Goal: Task Accomplishment & Management: Manage account settings

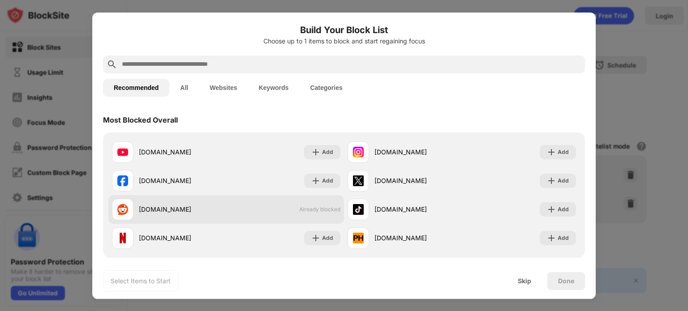
click at [311, 213] on div "[DOMAIN_NAME] Already blocked" at bounding box center [226, 209] width 236 height 29
click at [182, 207] on div "[DOMAIN_NAME]" at bounding box center [182, 209] width 87 height 9
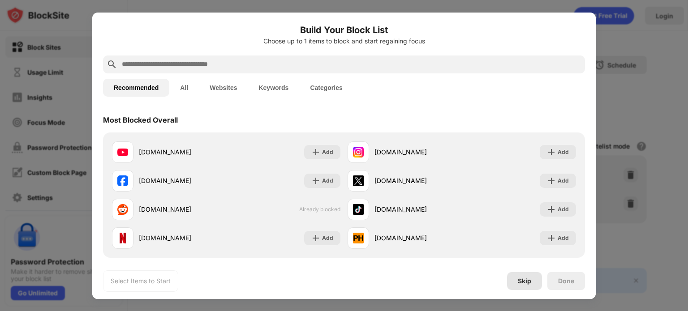
click at [536, 282] on div "Skip" at bounding box center [524, 282] width 35 height 18
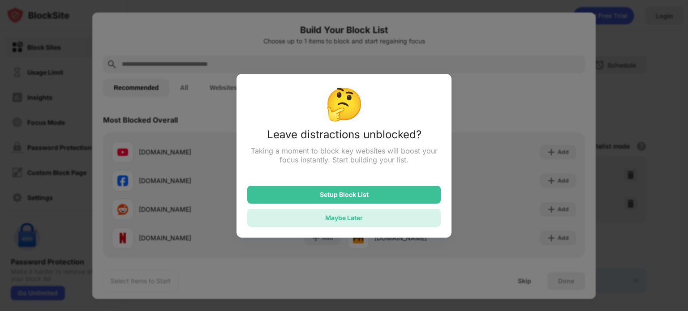
click at [376, 218] on div "Maybe Later" at bounding box center [344, 218] width 194 height 18
